Goal: Find specific page/section: Find specific page/section

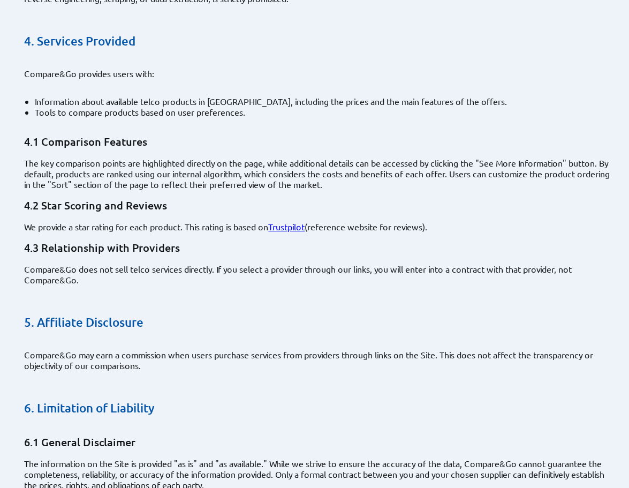
scroll to position [321, 0]
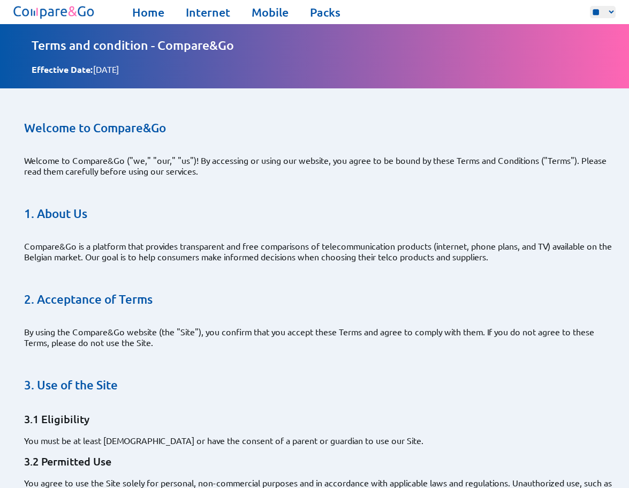
drag, startPoint x: 250, startPoint y: 176, endPoint x: 228, endPoint y: 31, distance: 146.9
click at [149, 12] on link "Home" at bounding box center [148, 12] width 32 height 15
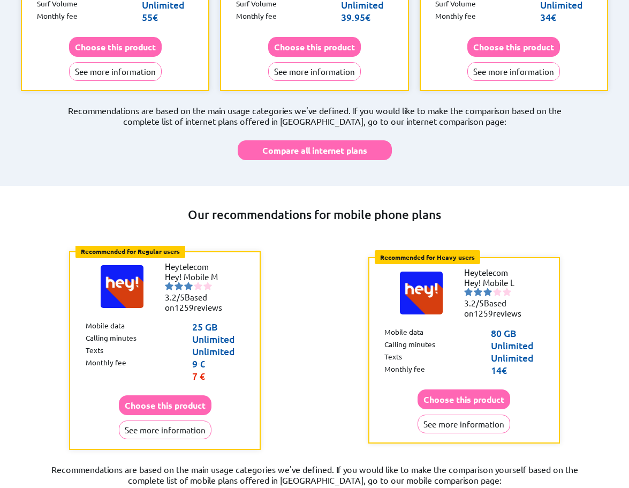
scroll to position [884, 0]
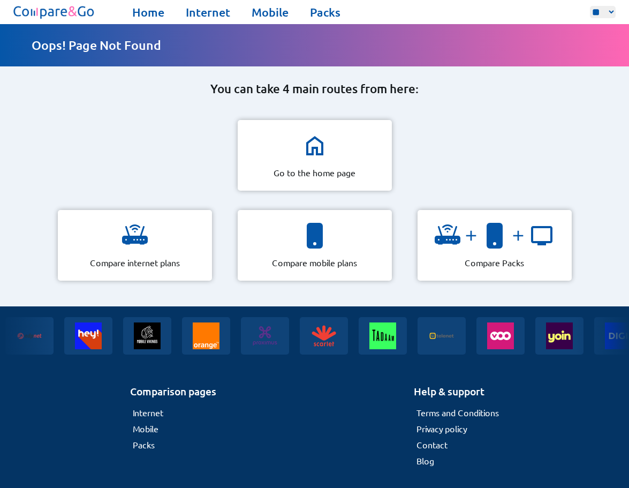
click at [546, 129] on div "You can take 4 main routes from here: Go to the home page Compare internet plan…" at bounding box center [314, 191] width 629 height 229
click at [433, 439] on link "Contact" at bounding box center [432, 444] width 31 height 11
click at [433, 423] on link "Privacy policy" at bounding box center [442, 428] width 50 height 11
click at [150, 19] on div "Home Internet Mobile Packs ** ** ** Home Internet Mobile Packs" at bounding box center [314, 12] width 629 height 24
click at [150, 15] on link "Home" at bounding box center [148, 12] width 32 height 15
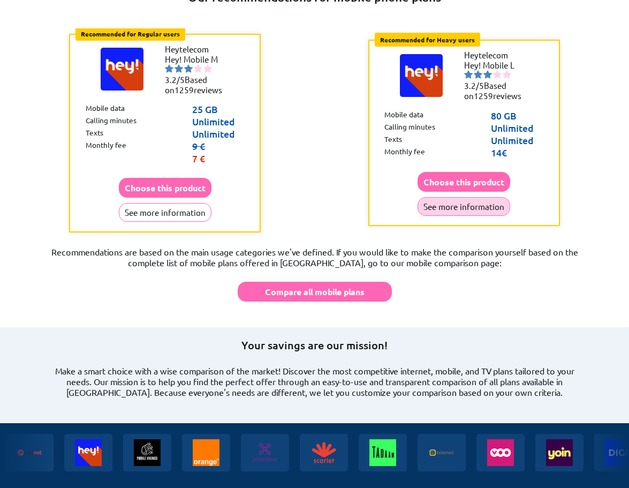
scroll to position [884, 0]
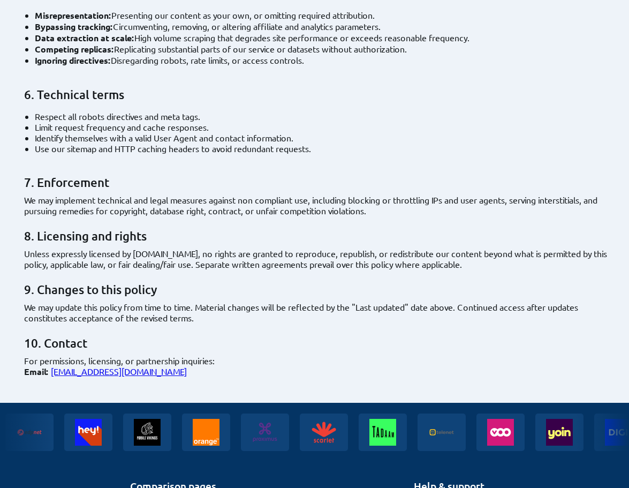
scroll to position [589, 0]
